Goal: Download file/media

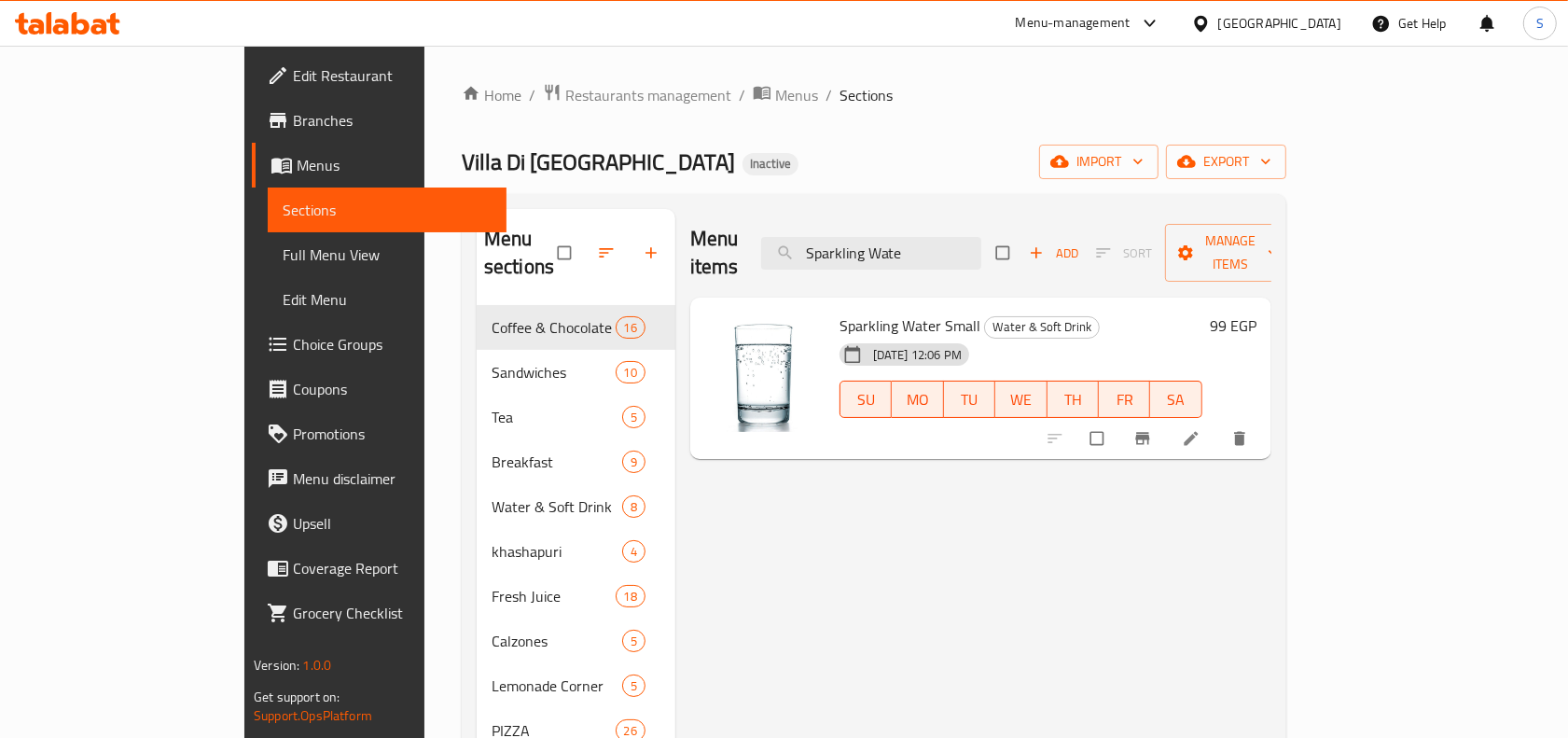
click at [1324, 26] on div "Egypt" at bounding box center [1279, 23] width 123 height 21
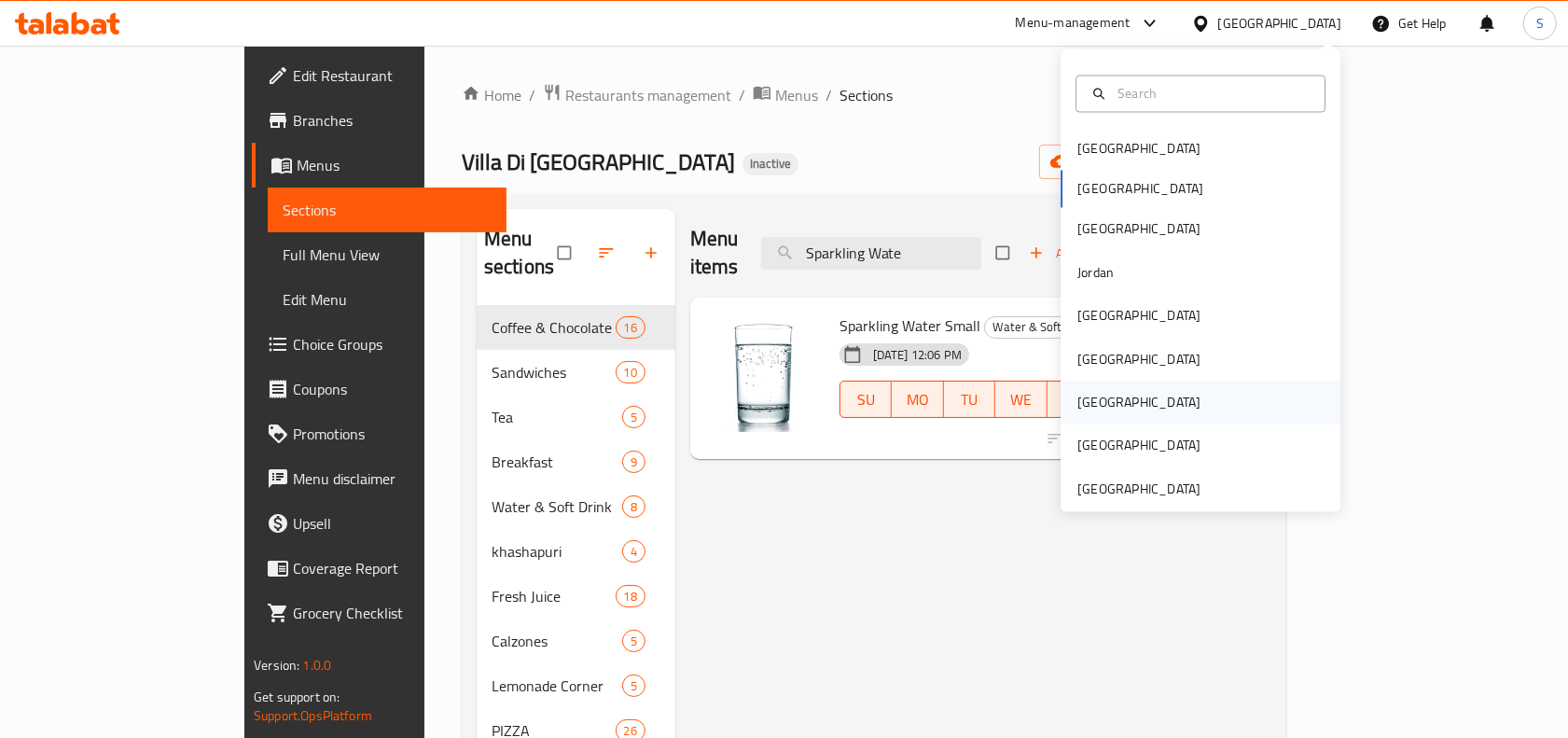
click at [1093, 418] on div "[GEOGRAPHIC_DATA]" at bounding box center [1138, 403] width 153 height 43
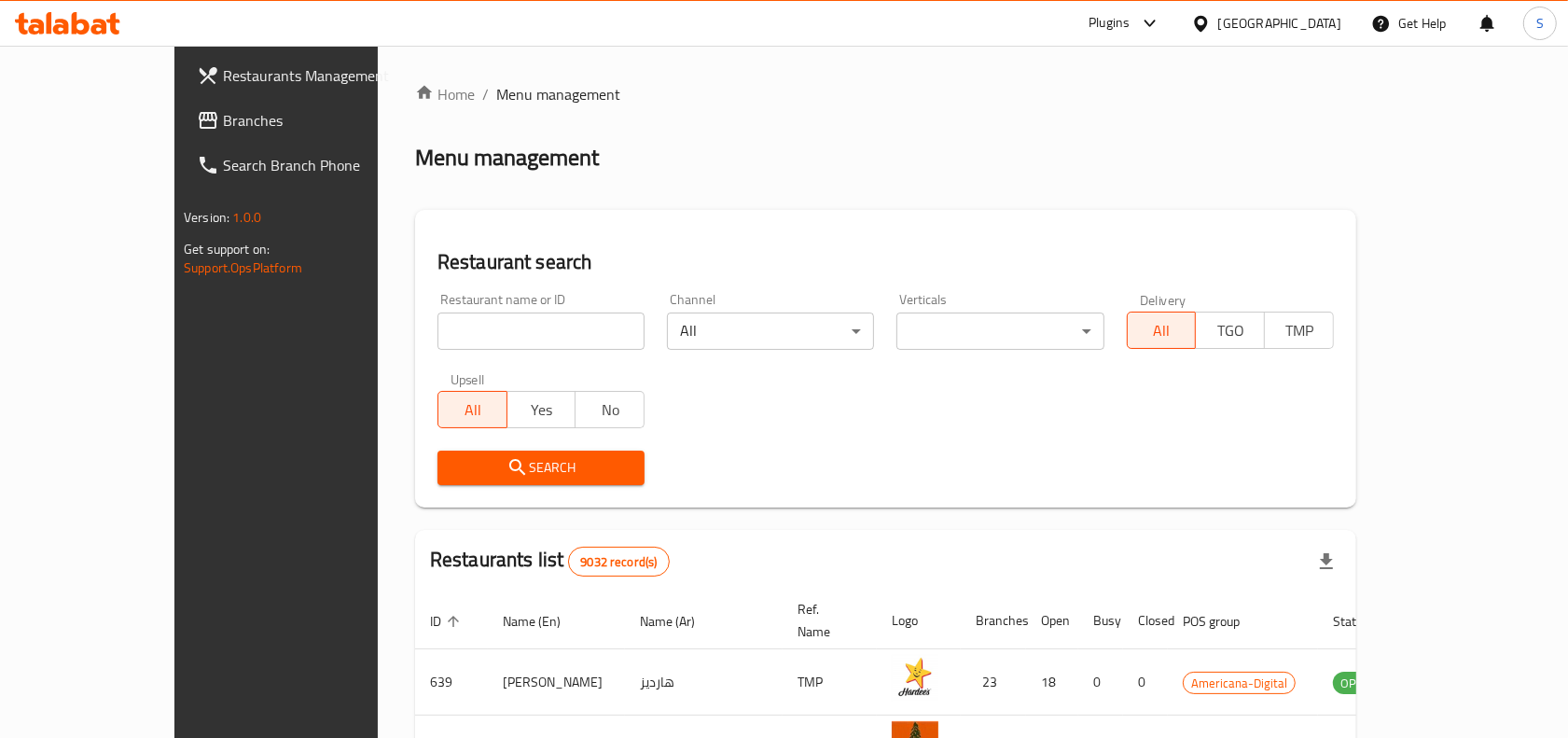
click at [182, 134] on link "Branches" at bounding box center [309, 121] width 255 height 45
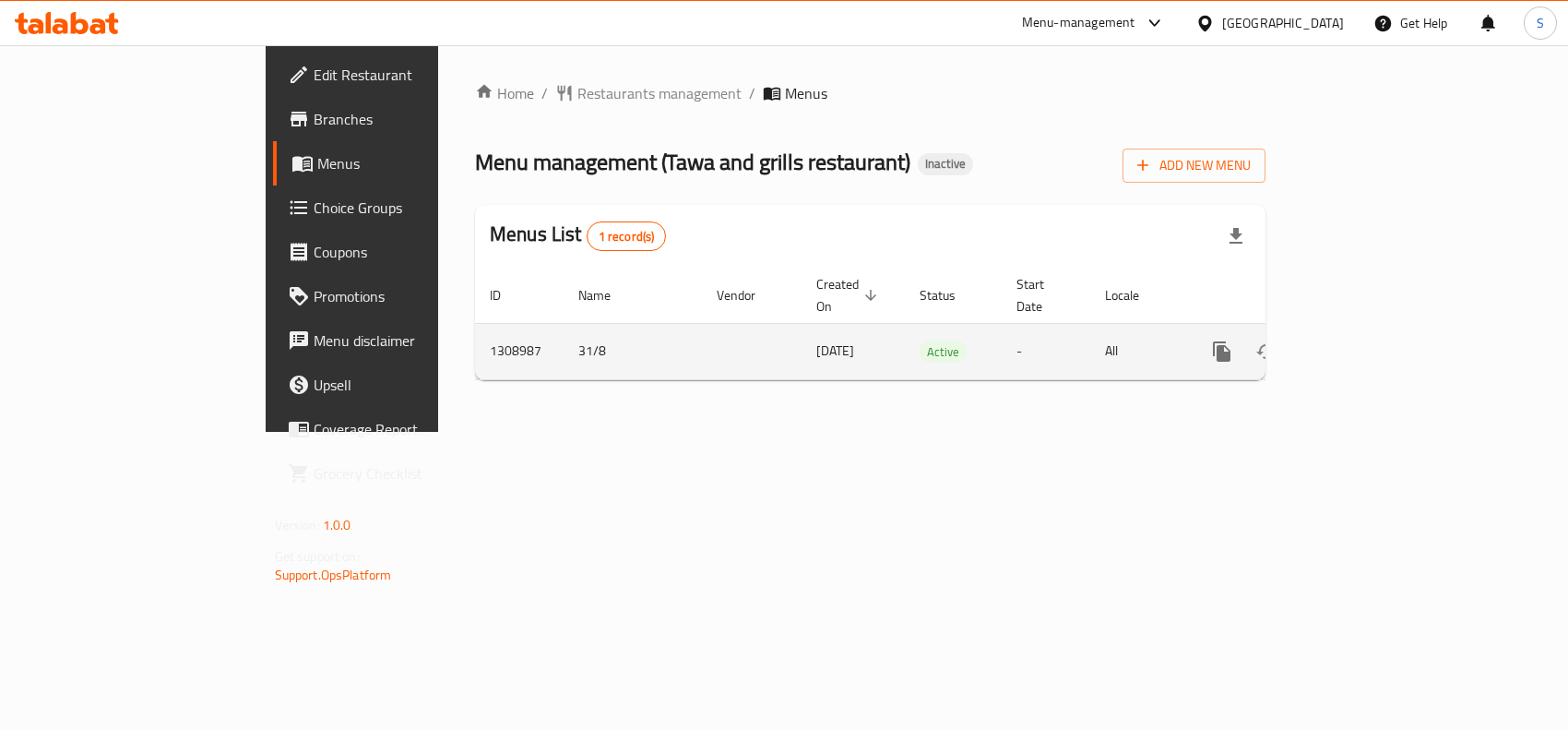
click at [1366, 341] on icon "enhanced table" at bounding box center [1355, 352] width 22 height 22
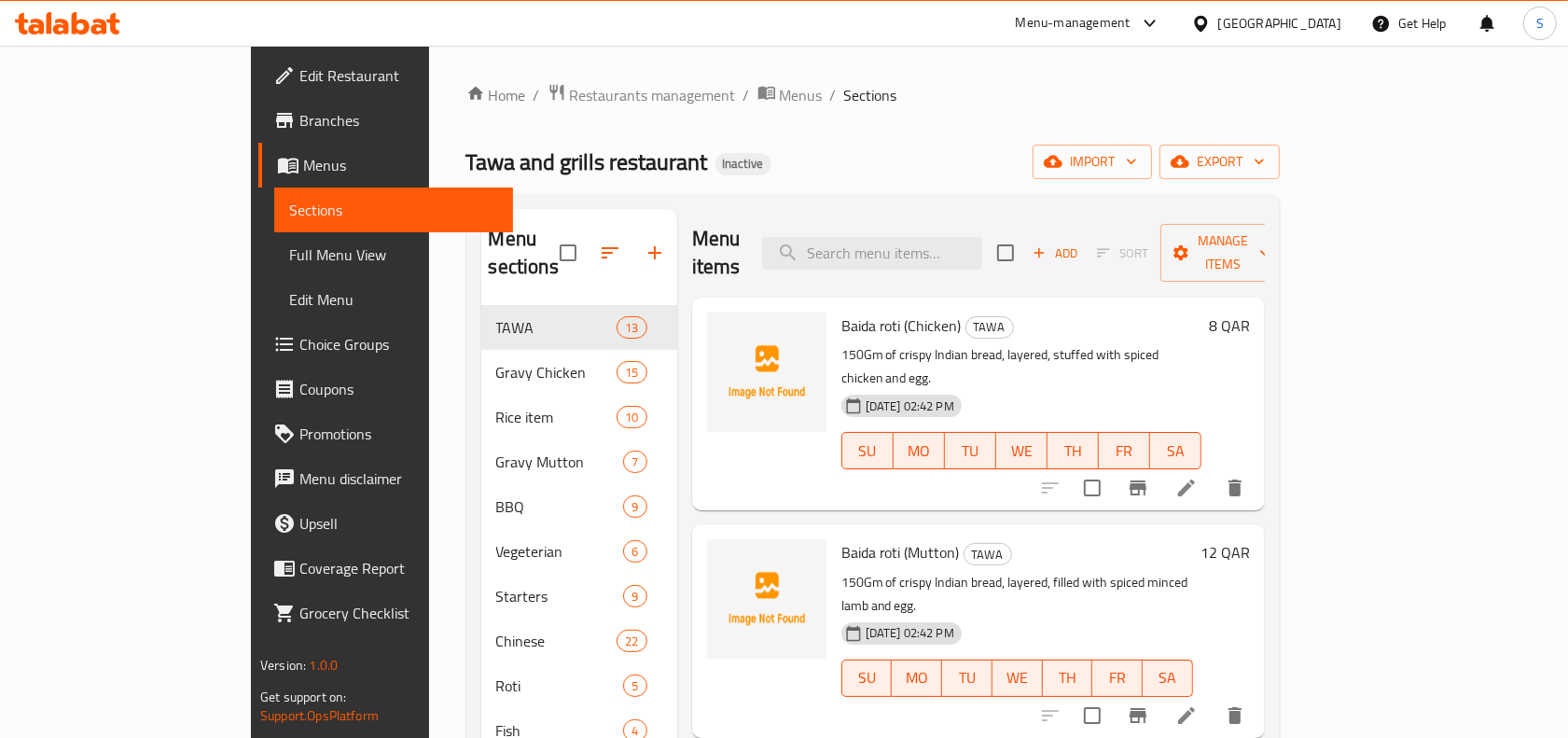
click at [1279, 83] on ol "Home / Restaurants management / Menus / Sections" at bounding box center [872, 95] width 813 height 24
click at [1279, 146] on button "export" at bounding box center [1219, 162] width 120 height 35
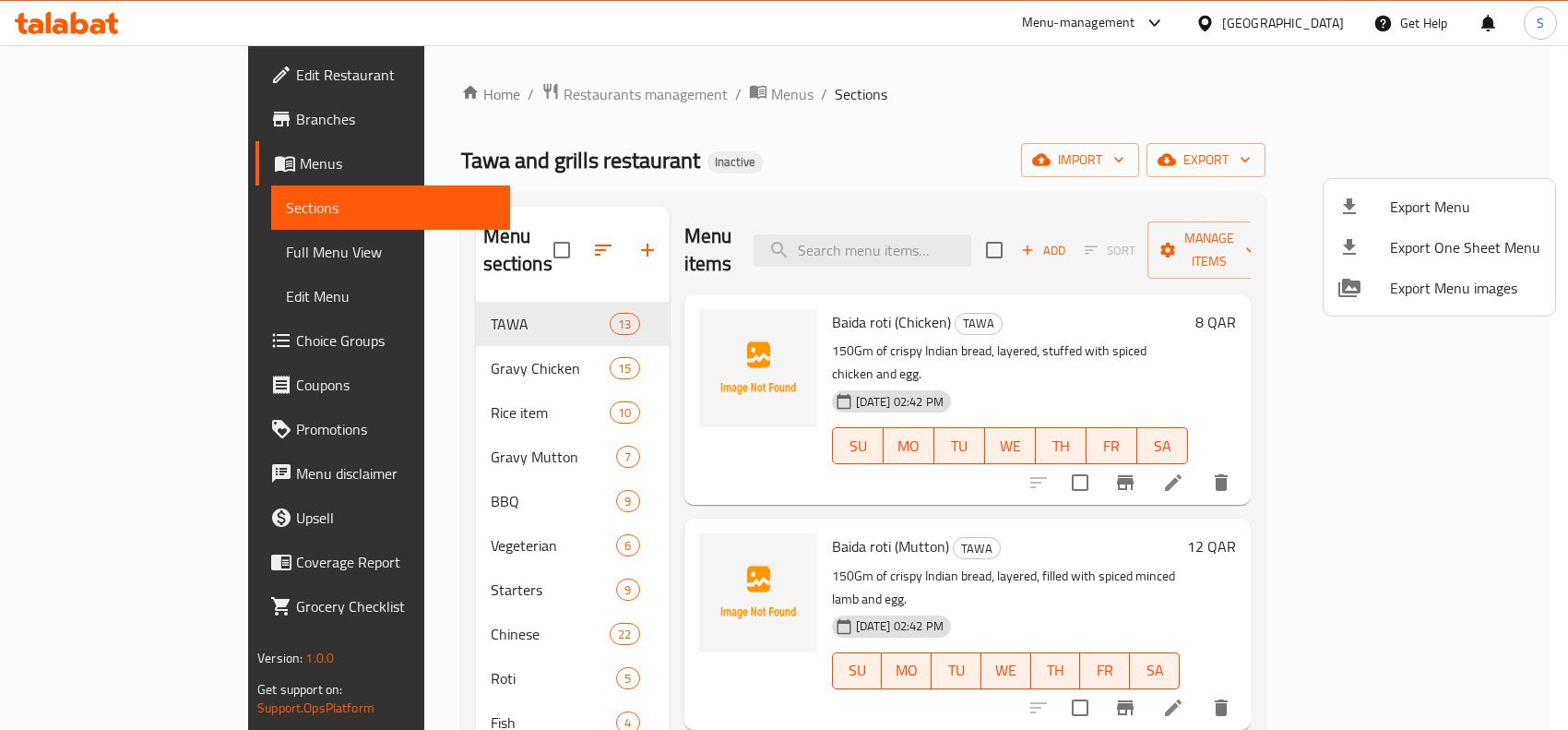
click at [1431, 179] on ul "Export Menu Export One Sheet Menu Export Menu images" at bounding box center [1439, 248] width 232 height 137
click at [1418, 197] on span "Export Menu" at bounding box center [1465, 207] width 151 height 22
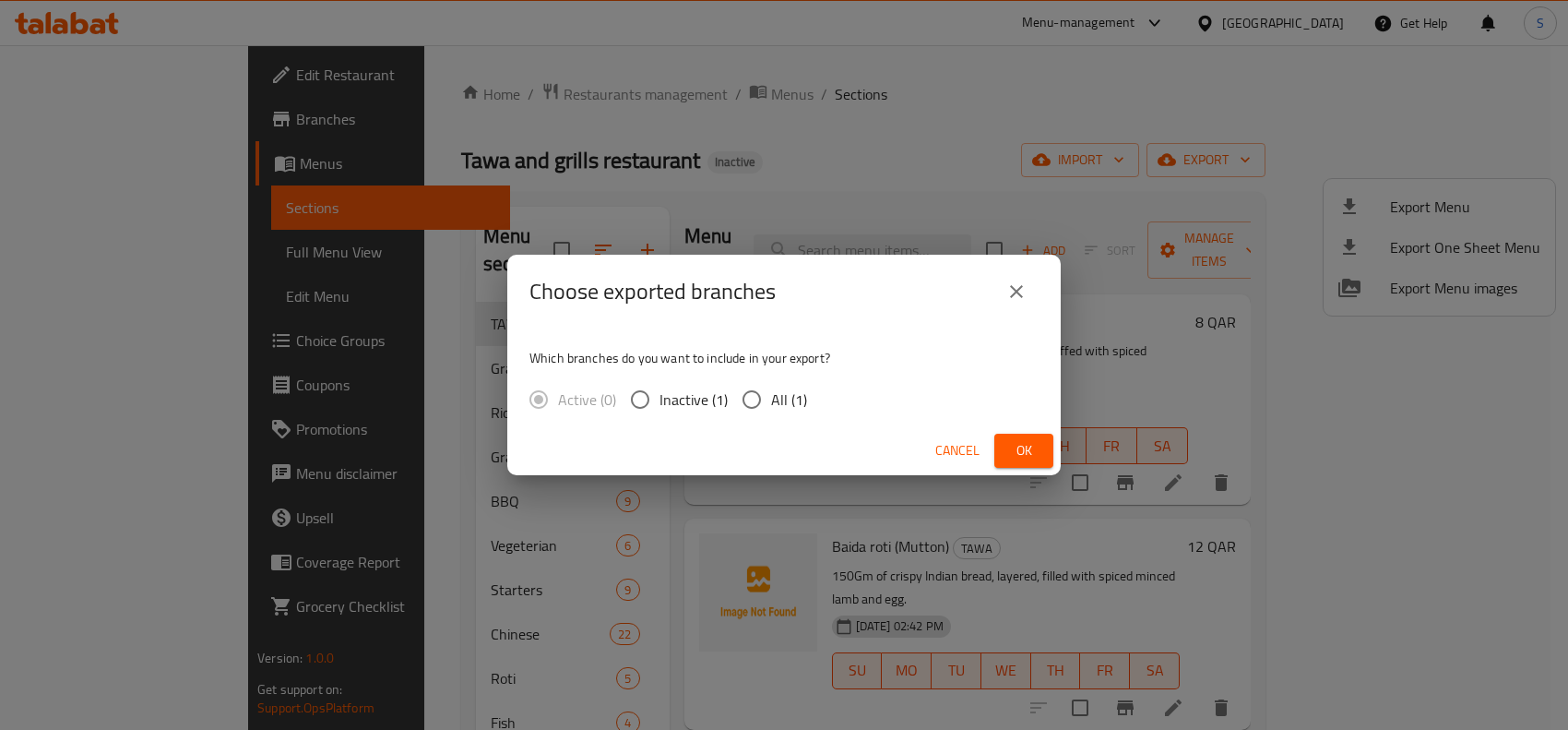
click at [743, 404] on input "All (1)" at bounding box center [752, 399] width 39 height 39
radio input "true"
click at [1053, 444] on div "Cancel Ok" at bounding box center [783, 450] width 553 height 49
click at [1035, 452] on span "Ok" at bounding box center [1024, 450] width 30 height 23
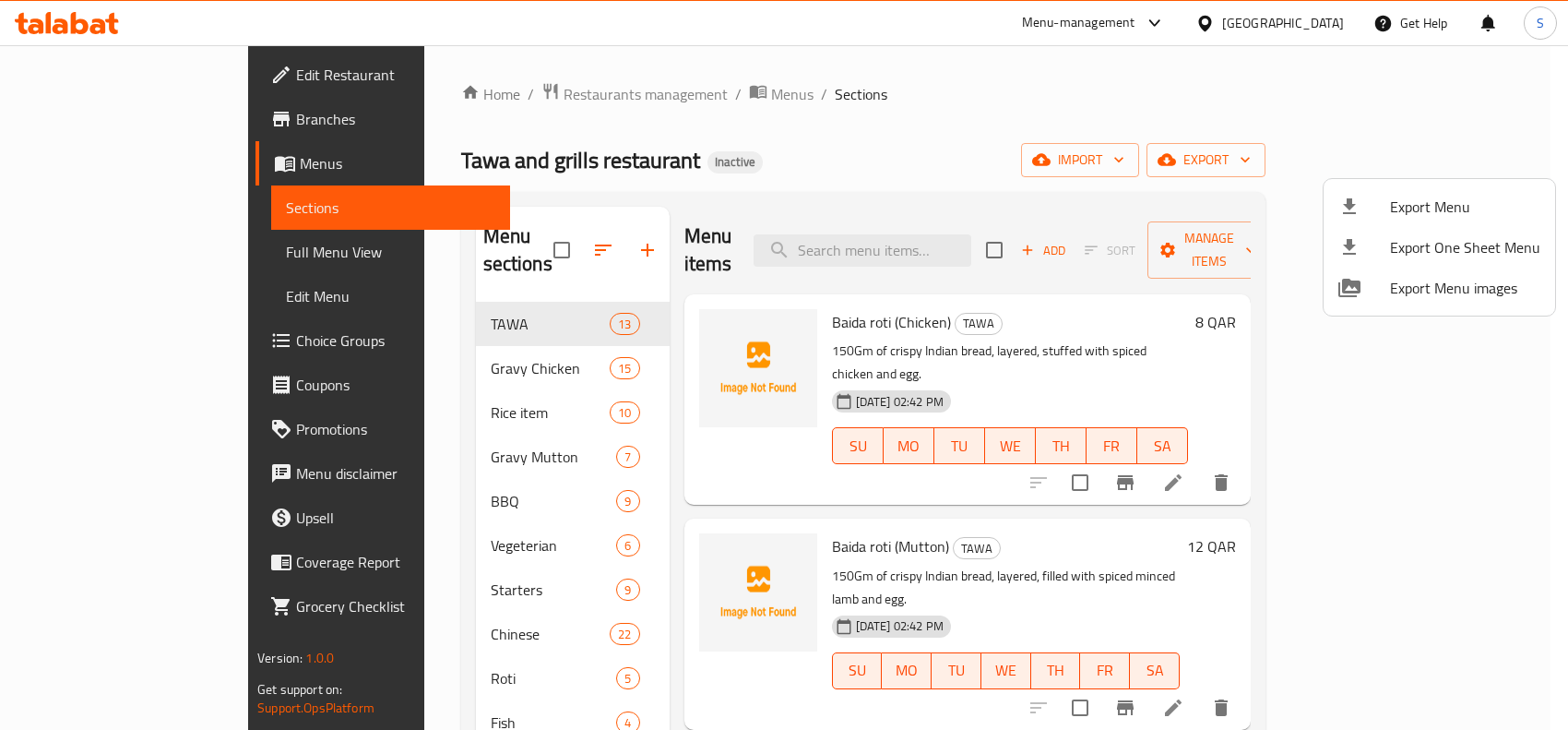
click at [970, 113] on div at bounding box center [784, 365] width 1568 height 730
